Goal: Task Accomplishment & Management: Manage account settings

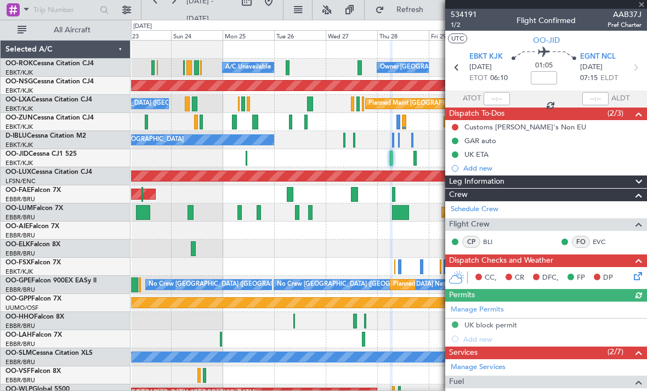
click at [642, 7] on div at bounding box center [546, 4] width 202 height 9
click at [408, 10] on span "Refresh" at bounding box center [410, 10] width 46 height 8
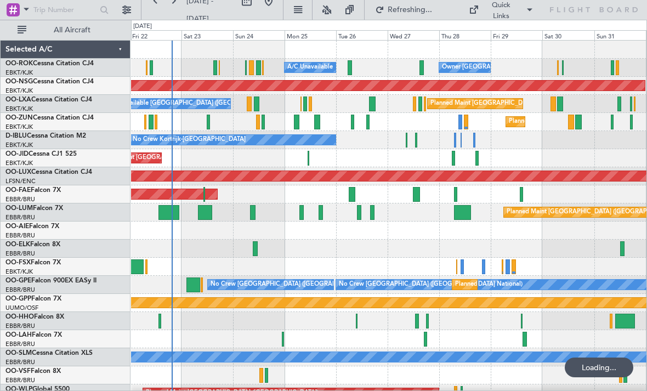
click at [346, 68] on div "A/C Unavailable Owner [GEOGRAPHIC_DATA]-[GEOGRAPHIC_DATA]" at bounding box center [388, 68] width 515 height 18
click at [348, 61] on div at bounding box center [350, 67] width 4 height 15
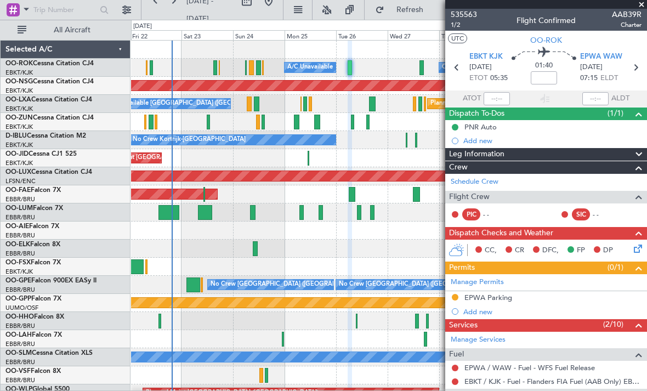
click at [637, 6] on span at bounding box center [641, 5] width 11 height 10
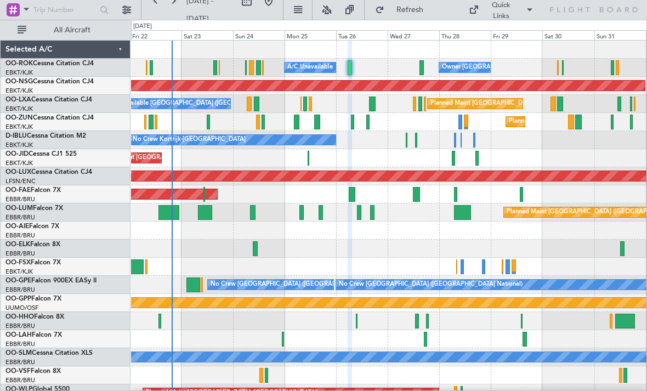
type input "0"
click at [567, 122] on div "Planned Maint Kortrijk-[GEOGRAPHIC_DATA]" at bounding box center [388, 122] width 515 height 18
click at [569, 120] on div at bounding box center [571, 122] width 7 height 15
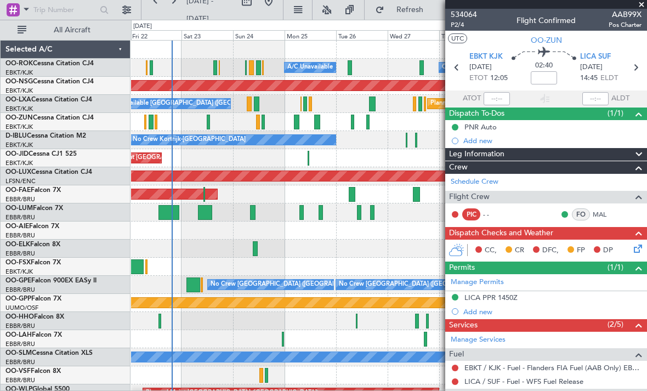
click at [640, 7] on span at bounding box center [641, 5] width 11 height 10
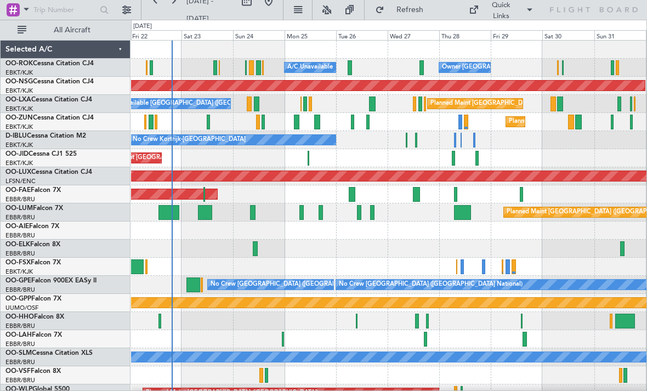
click at [550, 104] on div at bounding box center [552, 104] width 5 height 15
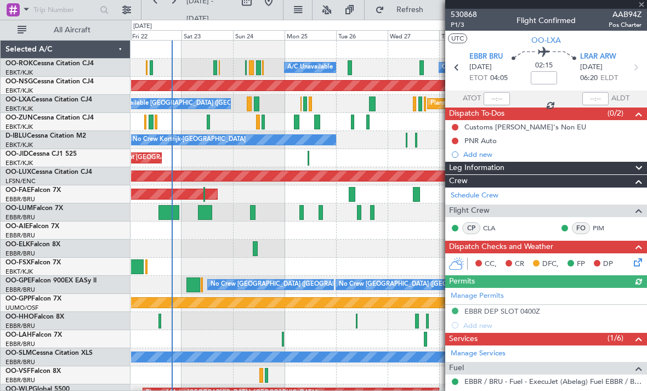
click at [641, 6] on span at bounding box center [641, 5] width 11 height 10
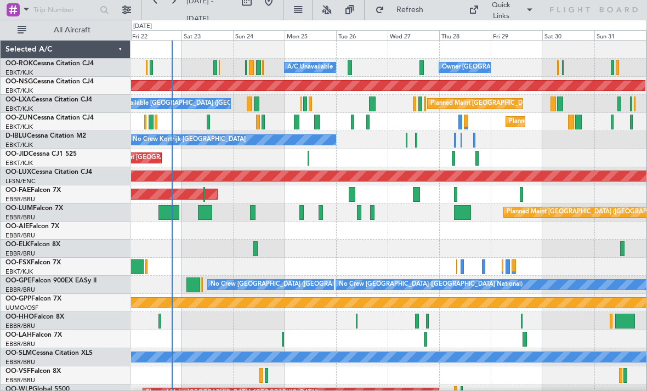
click at [559, 66] on div "Owner [GEOGRAPHIC_DATA]-[GEOGRAPHIC_DATA] A/C Unavailable" at bounding box center [388, 68] width 515 height 18
click at [559, 66] on div at bounding box center [558, 67] width 2 height 15
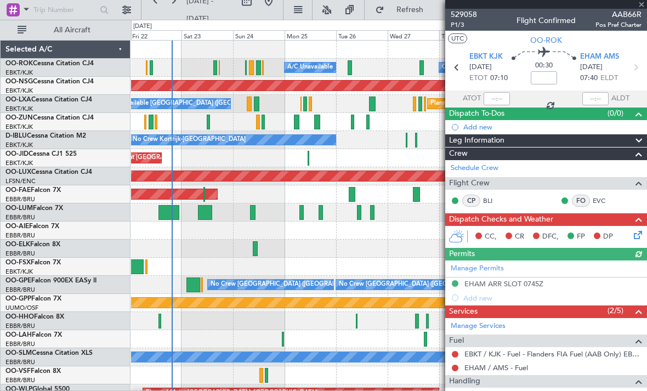
click at [641, 8] on div at bounding box center [546, 4] width 202 height 9
click at [643, 8] on div at bounding box center [546, 4] width 202 height 9
click at [643, 8] on span at bounding box center [641, 5] width 11 height 10
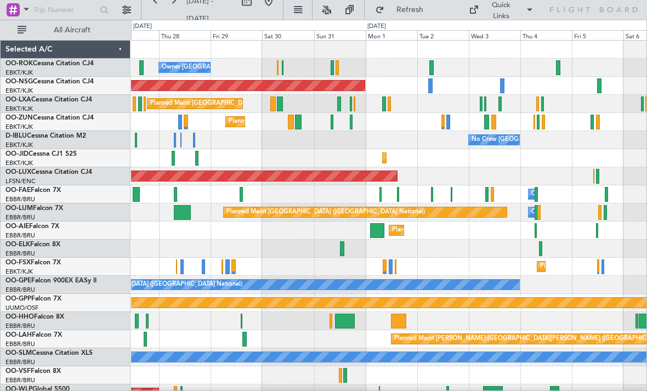
scroll to position [11, 0]
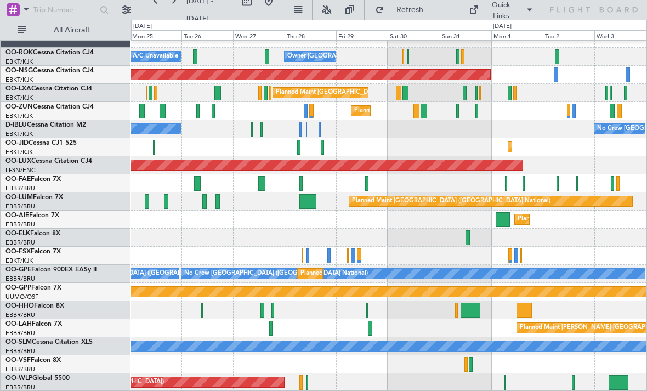
click at [506, 384] on div "Planned Maint [GEOGRAPHIC_DATA] ([GEOGRAPHIC_DATA])" at bounding box center [388, 382] width 515 height 18
click at [503, 385] on div "Planned Maint [GEOGRAPHIC_DATA] ([GEOGRAPHIC_DATA])" at bounding box center [388, 382] width 515 height 18
click at [504, 381] on div "Planned Maint [GEOGRAPHIC_DATA] ([GEOGRAPHIC_DATA])" at bounding box center [388, 382] width 515 height 18
click at [506, 385] on div at bounding box center [504, 382] width 1 height 15
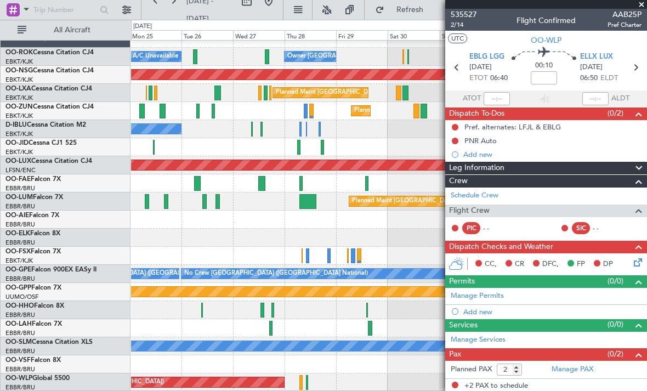
click at [642, 8] on span at bounding box center [641, 5] width 11 height 10
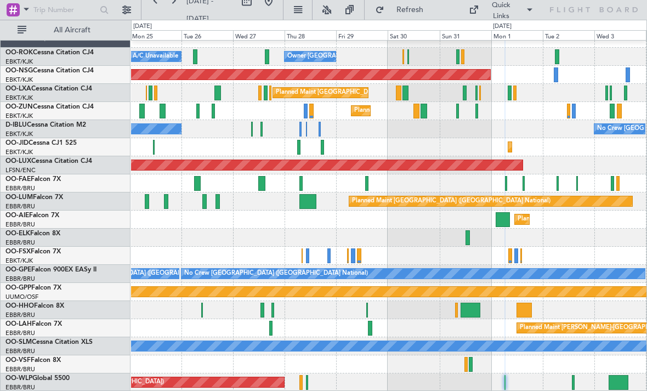
type input "0"
click at [571, 387] on div "Planned Maint [GEOGRAPHIC_DATA] ([GEOGRAPHIC_DATA])" at bounding box center [388, 382] width 515 height 18
click at [572, 385] on div at bounding box center [573, 382] width 2 height 15
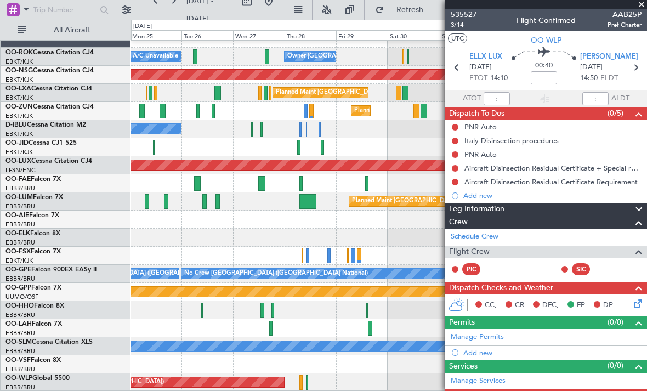
click at [643, 6] on span at bounding box center [641, 5] width 11 height 10
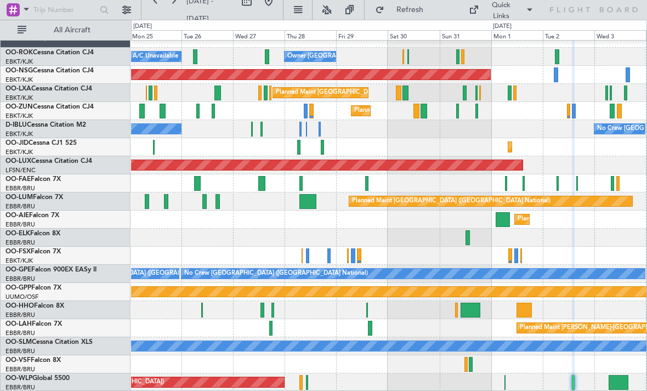
type input "0"
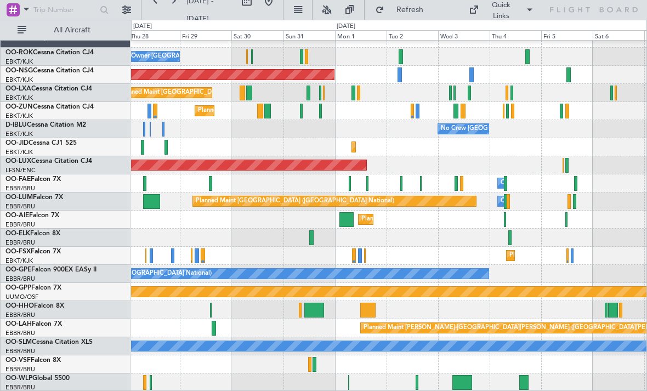
click at [460, 386] on div at bounding box center [462, 382] width 20 height 15
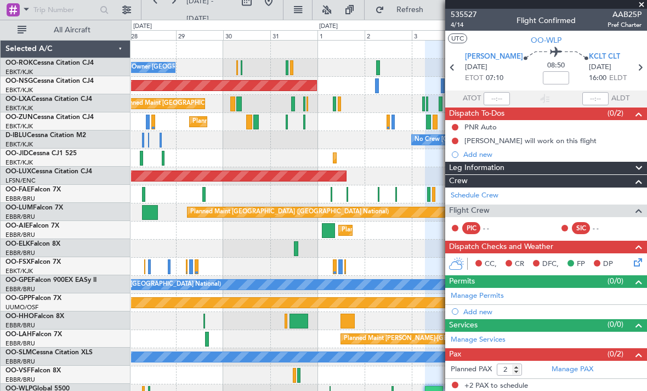
scroll to position [0, 0]
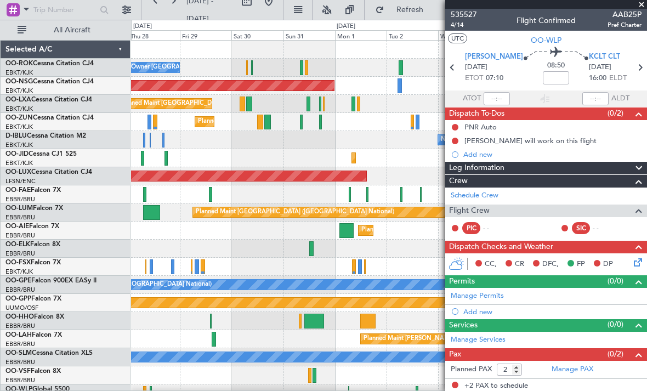
click at [641, 7] on span at bounding box center [641, 5] width 11 height 10
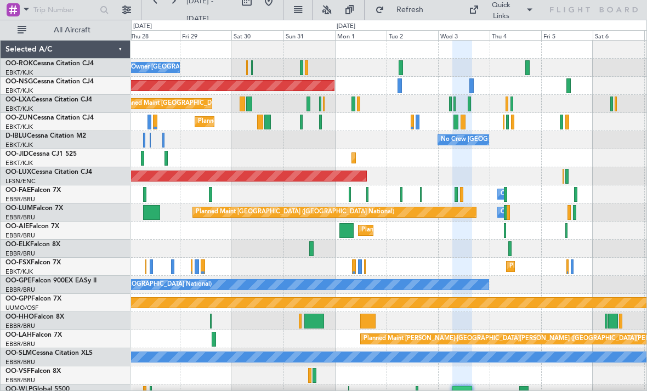
type input "0"
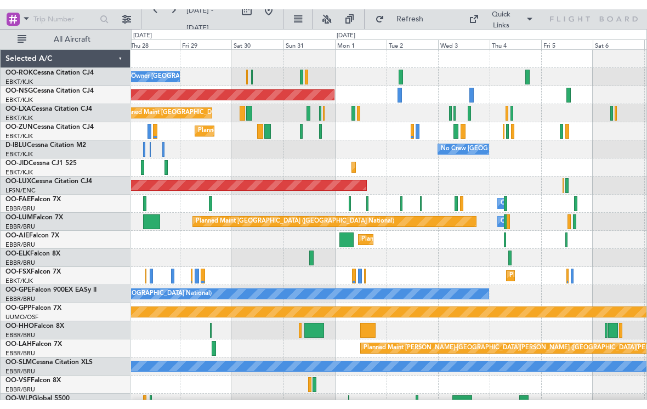
scroll to position [11, 0]
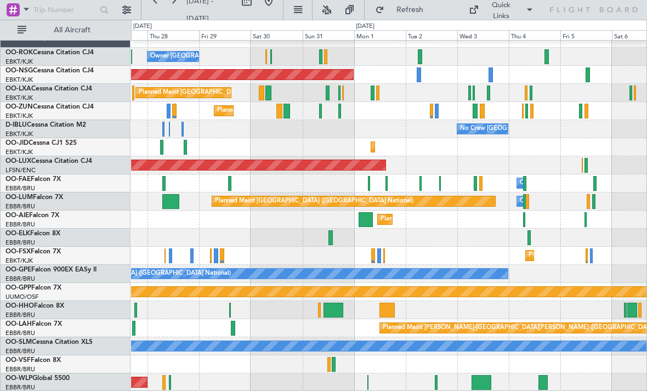
click at [541, 382] on div at bounding box center [542, 382] width 9 height 15
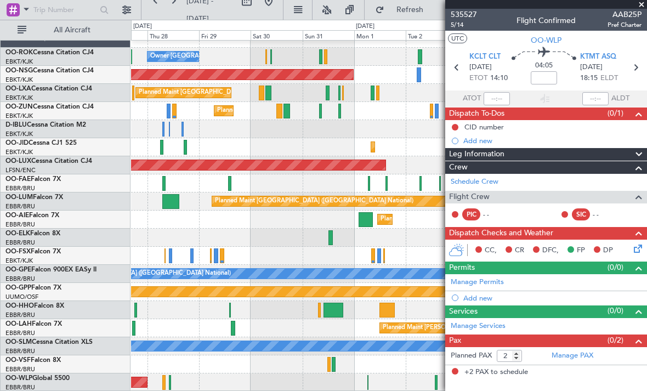
click at [645, 4] on span at bounding box center [641, 5] width 11 height 10
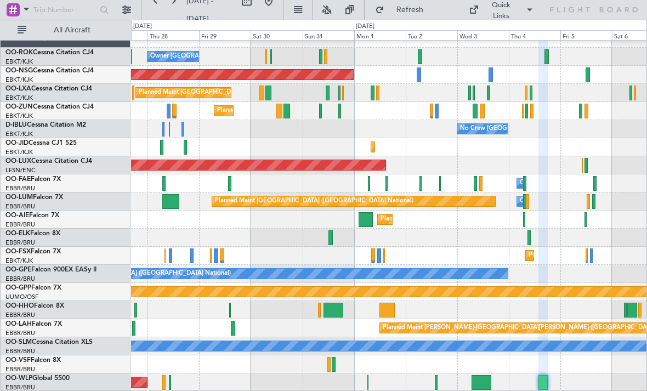
type input "0"
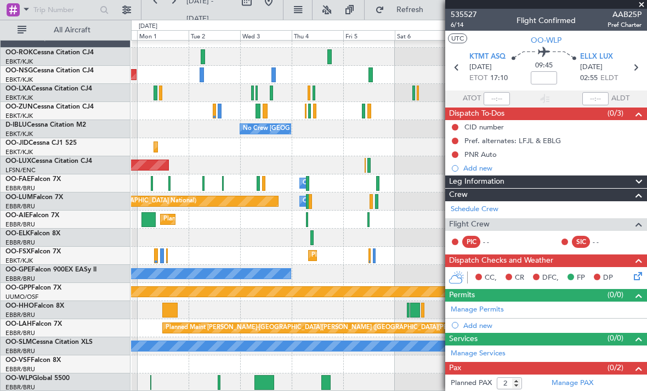
click at [643, 7] on span at bounding box center [641, 5] width 11 height 10
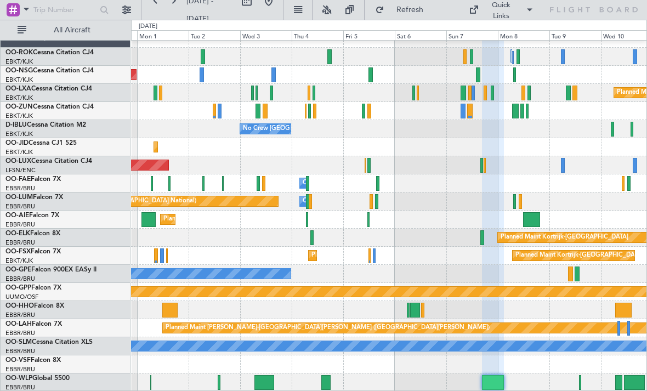
type input "0"
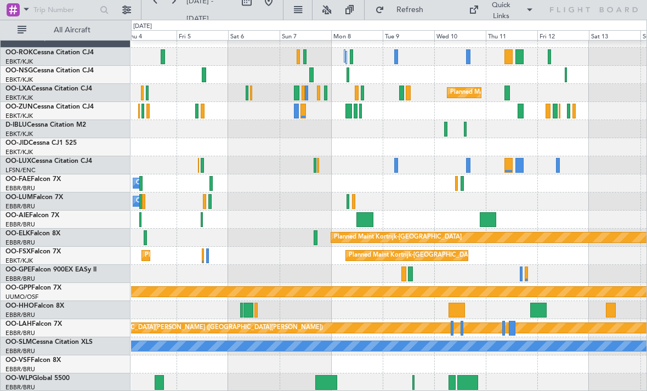
click at [414, 382] on div at bounding box center [413, 382] width 2 height 15
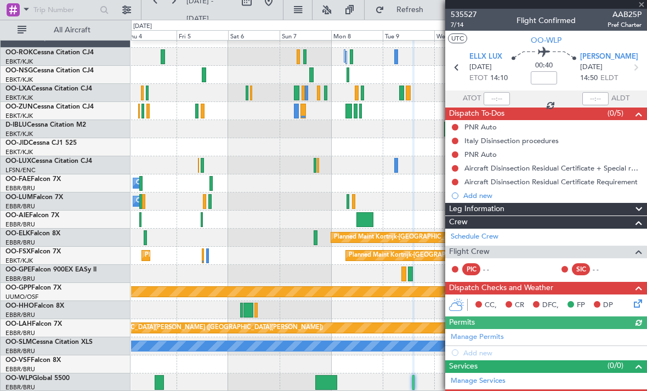
click at [641, 8] on div at bounding box center [546, 4] width 202 height 9
click at [642, 5] on span at bounding box center [641, 5] width 11 height 10
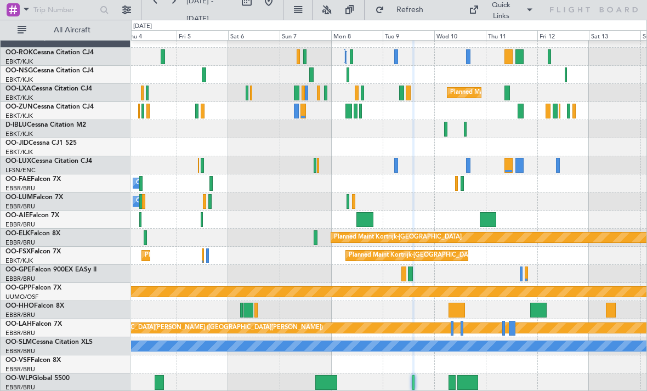
type input "0"
click at [449, 384] on div at bounding box center [452, 382] width 7 height 15
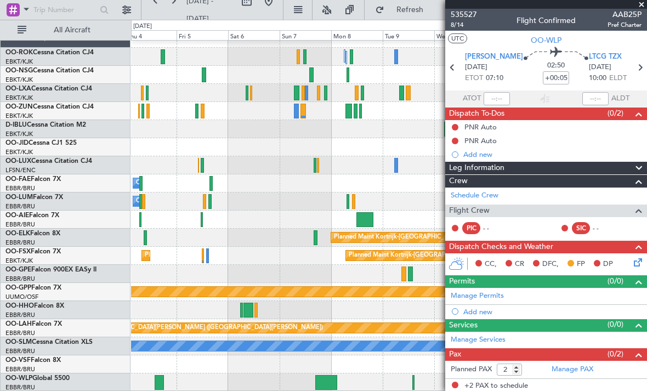
click at [641, 7] on span at bounding box center [641, 5] width 11 height 10
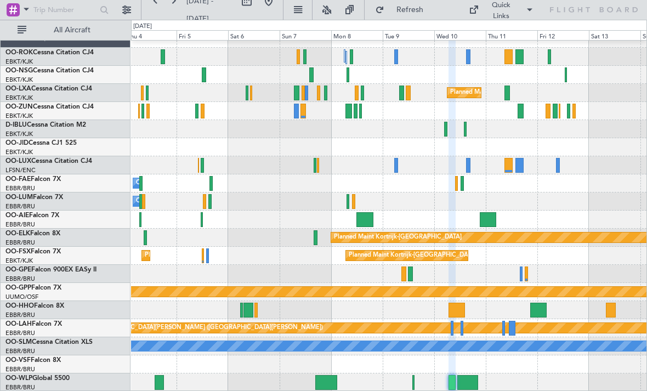
type input "0"
click at [469, 382] on div at bounding box center [467, 382] width 20 height 15
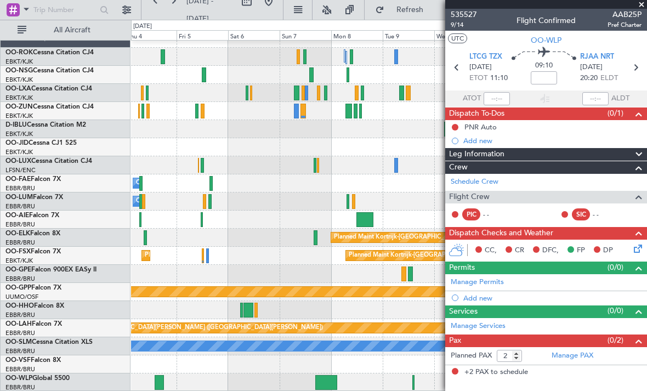
click at [642, 5] on span at bounding box center [641, 5] width 11 height 10
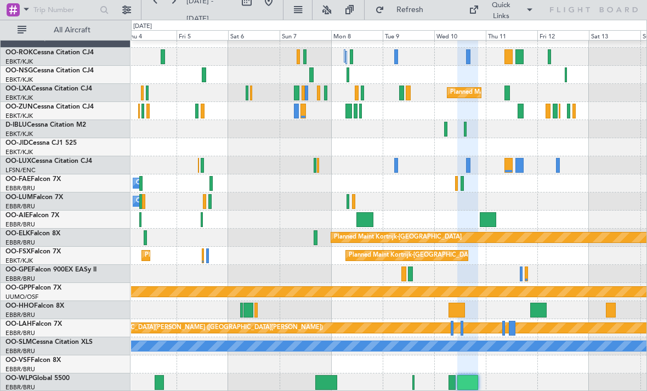
type input "0"
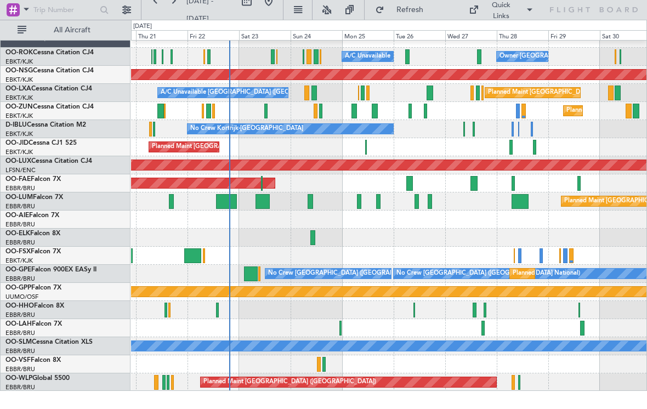
scroll to position [0, 0]
